Goal: Task Accomplishment & Management: Use online tool/utility

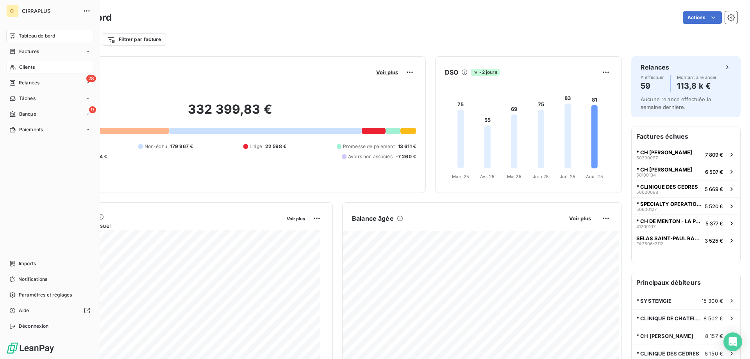
click at [26, 65] on span "Clients" at bounding box center [27, 67] width 16 height 7
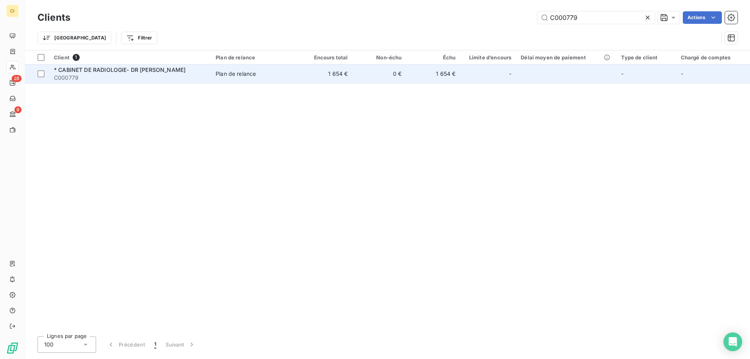
type input "C000779"
click at [82, 75] on span "C000779" at bounding box center [130, 78] width 152 height 8
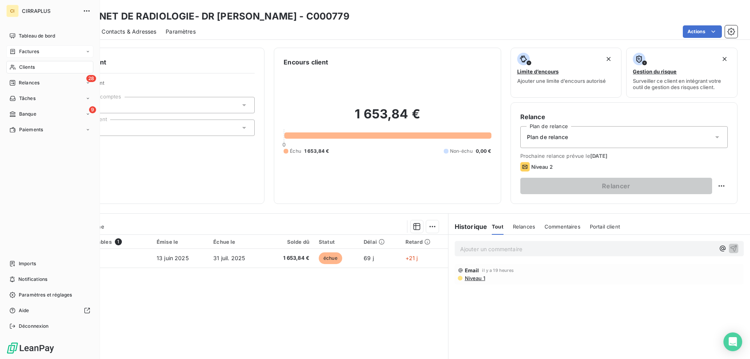
click at [30, 50] on span "Factures" at bounding box center [29, 51] width 20 height 7
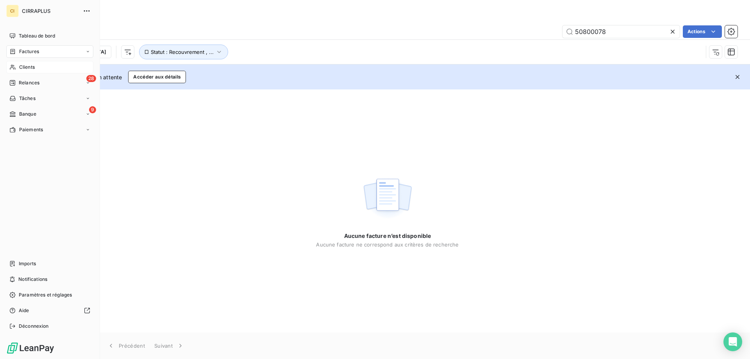
click at [25, 66] on span "Clients" at bounding box center [27, 67] width 16 height 7
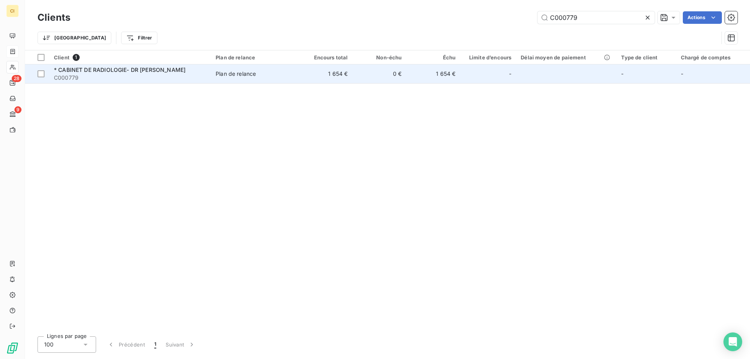
click at [128, 74] on span "C000779" at bounding box center [130, 78] width 152 height 8
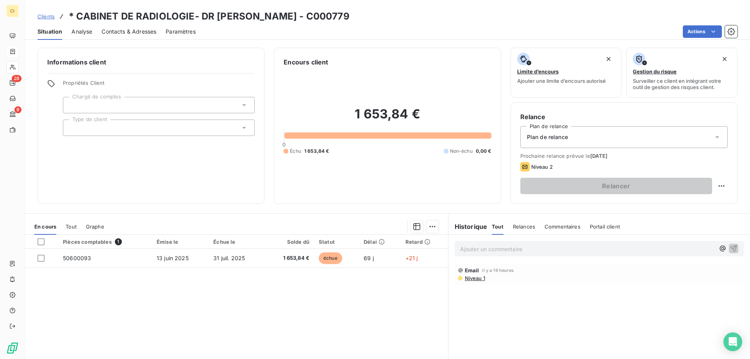
drag, startPoint x: 484, startPoint y: 252, endPoint x: 488, endPoint y: 250, distance: 4.2
click at [484, 251] on p "Ajouter un commentaire ﻿" at bounding box center [587, 249] width 255 height 10
click at [464, 249] on p "Ajouter un commentaire ﻿" at bounding box center [587, 249] width 255 height 10
click at [478, 249] on span "[PERSON_NAME] envoyé sem 25 mais pas reçu" at bounding box center [522, 248] width 125 height 7
click at [585, 250] on p "Chèque 3998594 envoyé sem 25 mais pas reçu" at bounding box center [587, 248] width 255 height 9
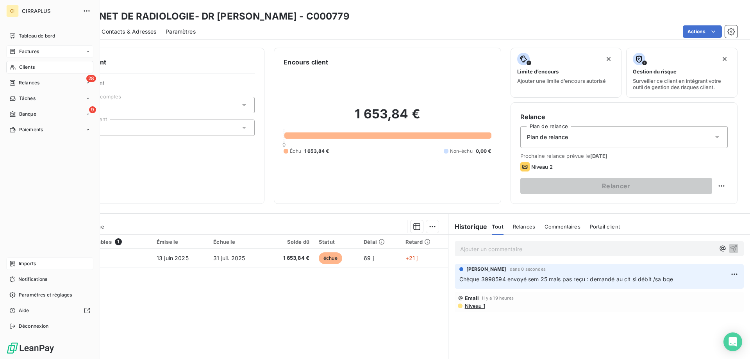
click at [25, 266] on span "Imports" at bounding box center [27, 263] width 17 height 7
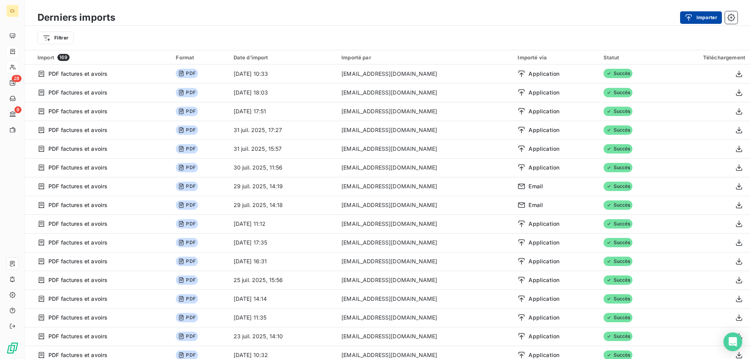
click at [705, 16] on button "Importer" at bounding box center [701, 17] width 42 height 13
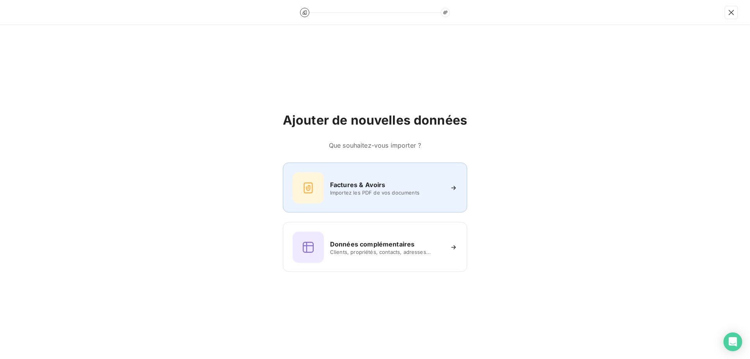
click at [351, 184] on h6 "Factures & Avoirs" at bounding box center [357, 184] width 55 height 9
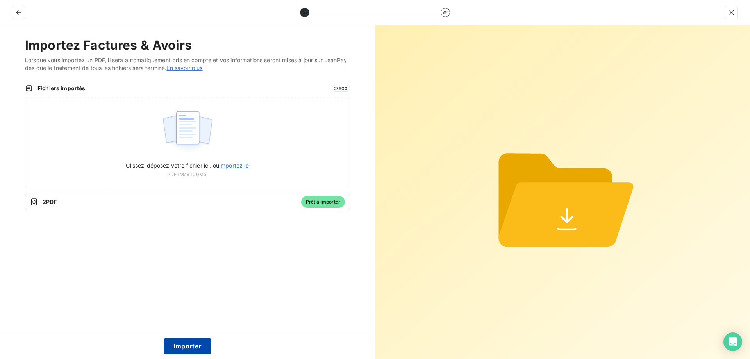
click at [178, 345] on button "Importer" at bounding box center [187, 346] width 47 height 16
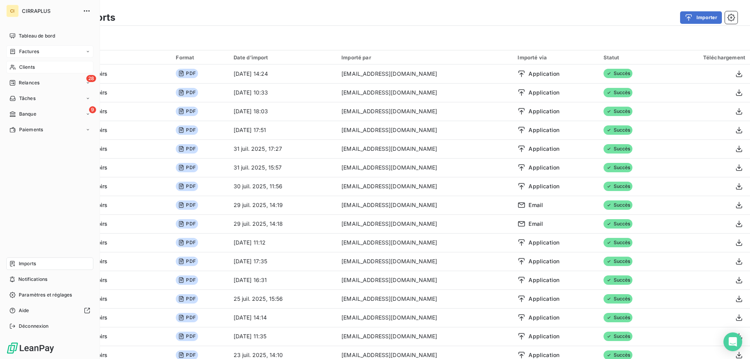
click at [30, 52] on span "Factures" at bounding box center [29, 51] width 20 height 7
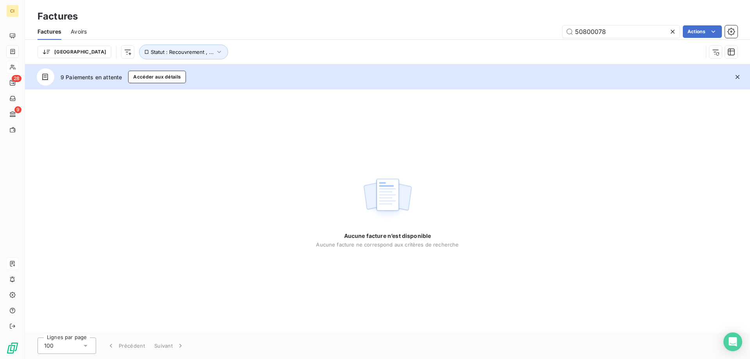
click at [80, 33] on span "Avoirs" at bounding box center [79, 32] width 16 height 8
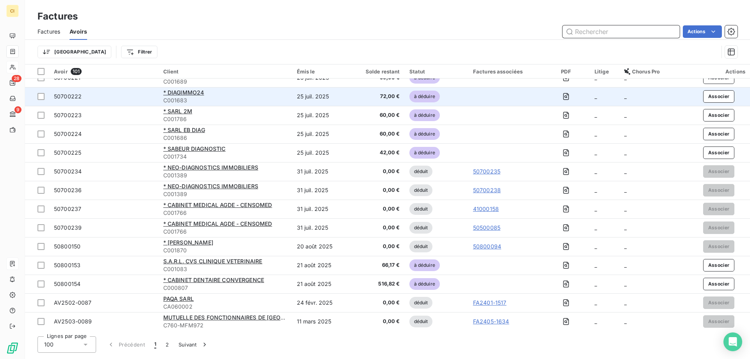
scroll to position [1625, 0]
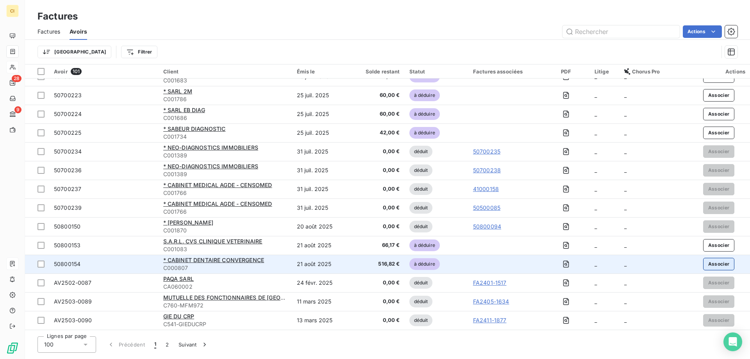
click at [721, 264] on button "Associer" at bounding box center [719, 264] width 32 height 13
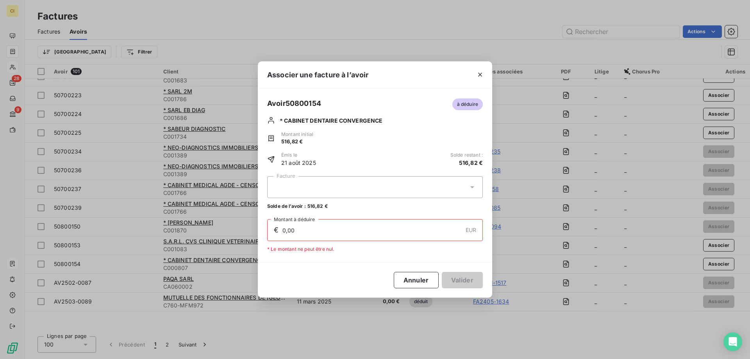
click at [326, 185] on div at bounding box center [375, 187] width 216 height 22
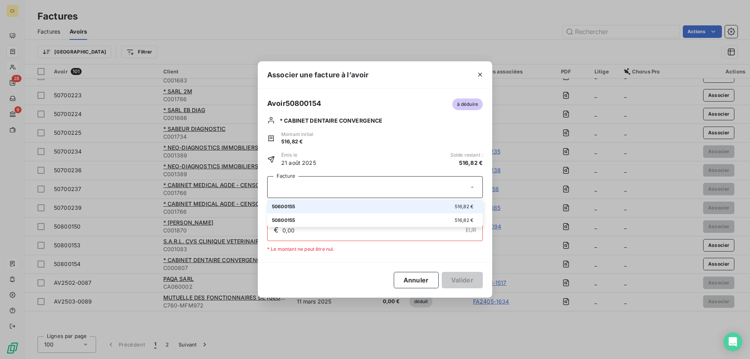
click at [295, 204] on span "50600155" at bounding box center [283, 207] width 23 height 6
type input "516,82"
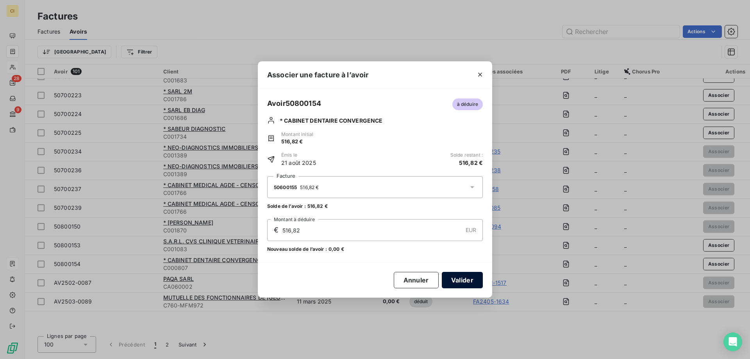
click at [454, 278] on button "Valider" at bounding box center [462, 280] width 41 height 16
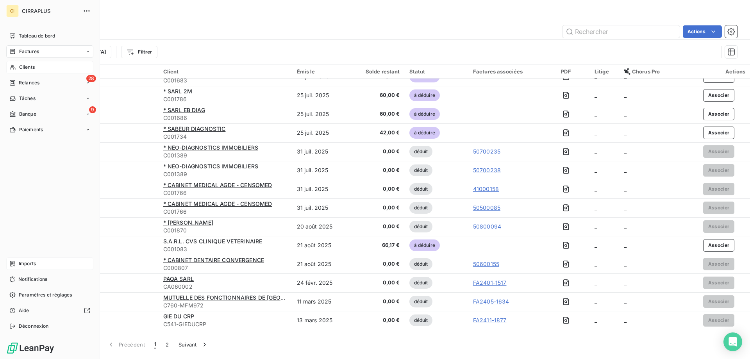
click at [29, 65] on span "Clients" at bounding box center [27, 67] width 16 height 7
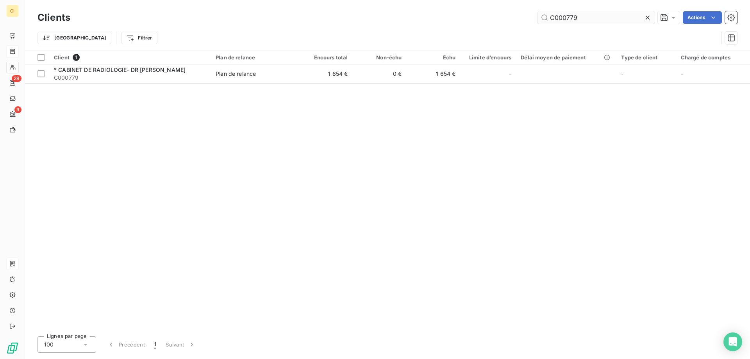
drag, startPoint x: 567, startPoint y: 18, endPoint x: 596, endPoint y: 13, distance: 29.0
click at [596, 13] on input "C000779" at bounding box center [596, 17] width 117 height 13
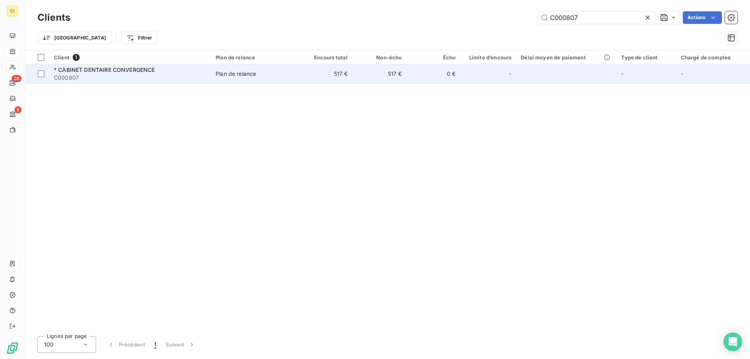
type input "C000807"
click at [127, 69] on span "* CABINET DENTAIRE CONVERGENCE" at bounding box center [104, 69] width 101 height 7
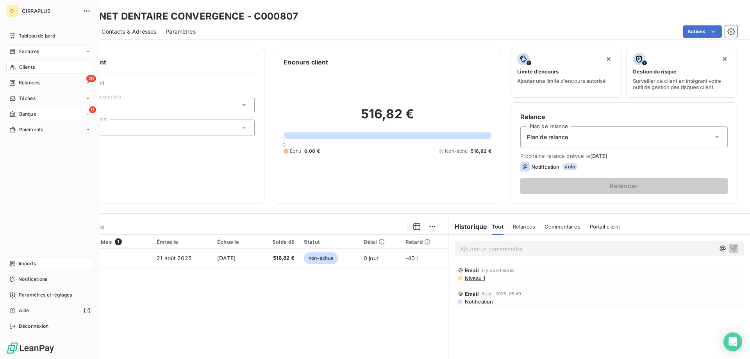
click at [26, 115] on span "Banque" at bounding box center [27, 114] width 17 height 7
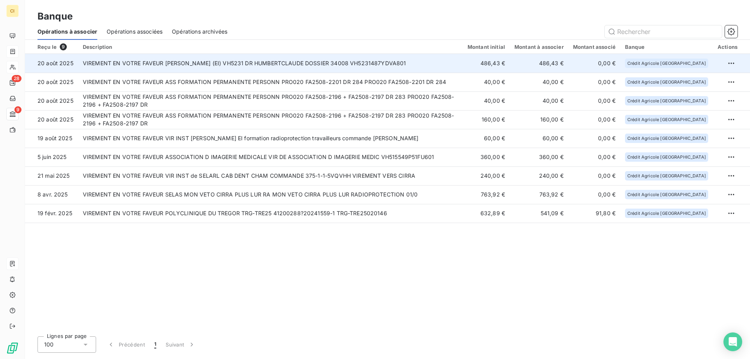
click at [355, 62] on td "VIREMENT EN VOTRE FAVEUR [PERSON_NAME] (EI) VH5231 DR HUMBERTCLAUDE DOSSIER 340…" at bounding box center [270, 63] width 385 height 19
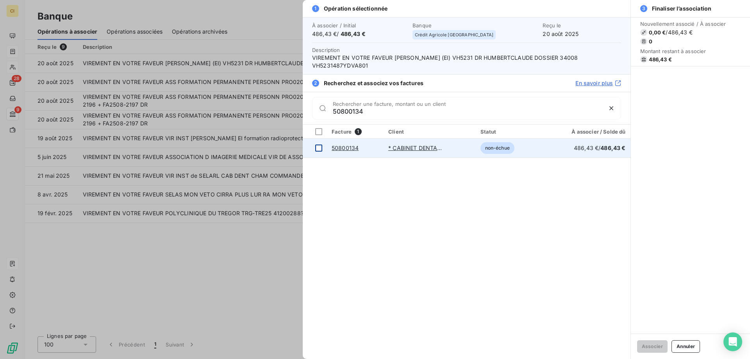
type input "50800134"
click at [318, 148] on div at bounding box center [318, 148] width 7 height 7
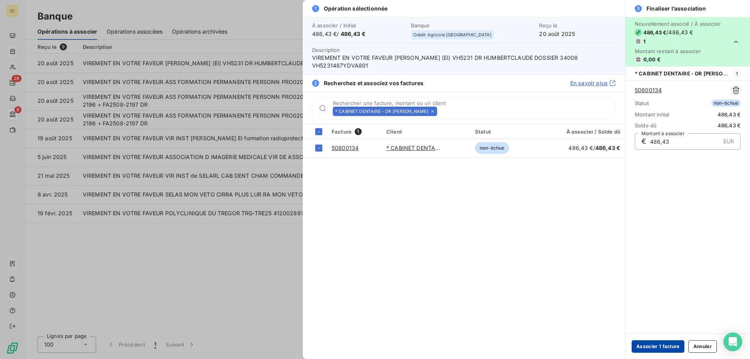
click at [666, 350] on button "Associer 1 facture" at bounding box center [658, 346] width 53 height 13
